Goal: Find contact information: Find contact information

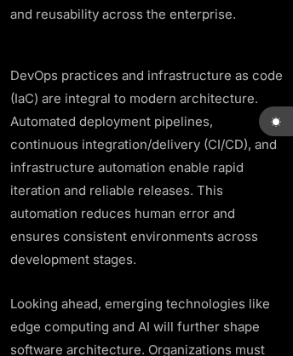
scroll to position [33, 0]
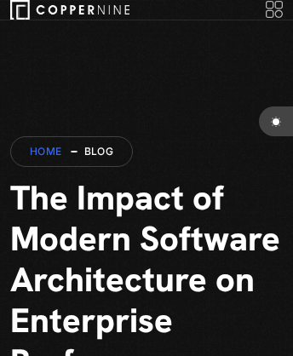
scroll to position [1493, 0]
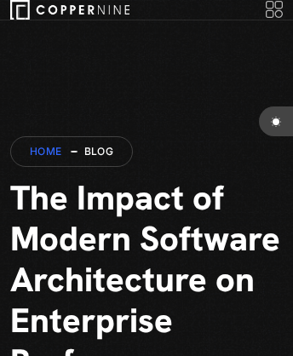
scroll to position [1493, 0]
